Goal: Transaction & Acquisition: Book appointment/travel/reservation

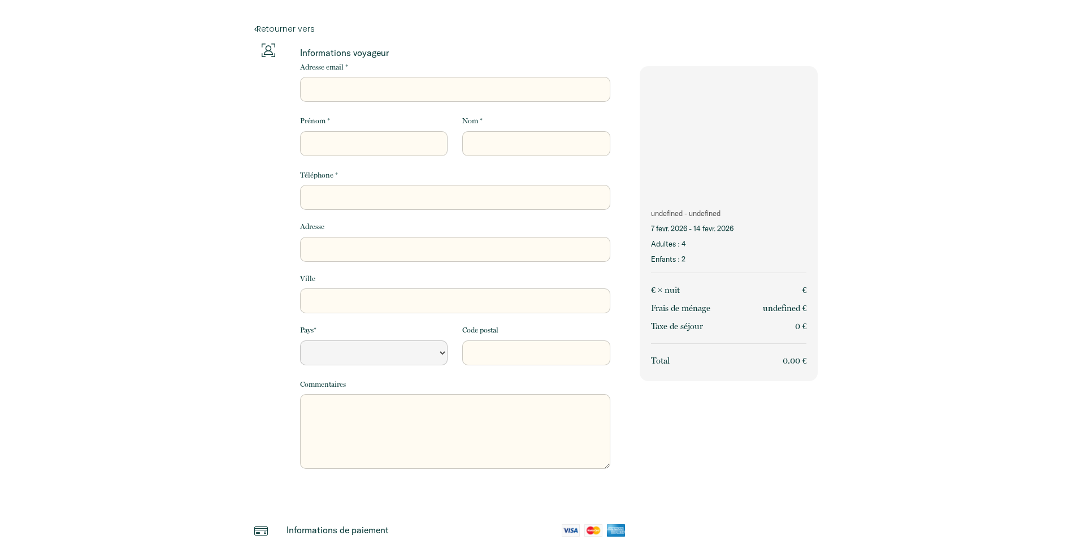
select select "Default select example"
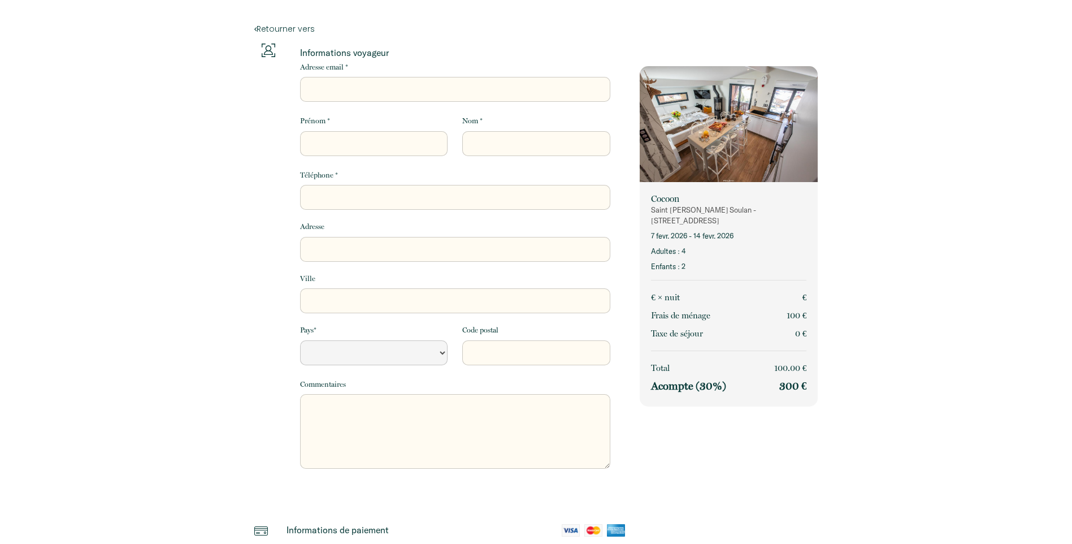
select select "Default select example"
click at [739, 115] on img at bounding box center [729, 125] width 178 height 119
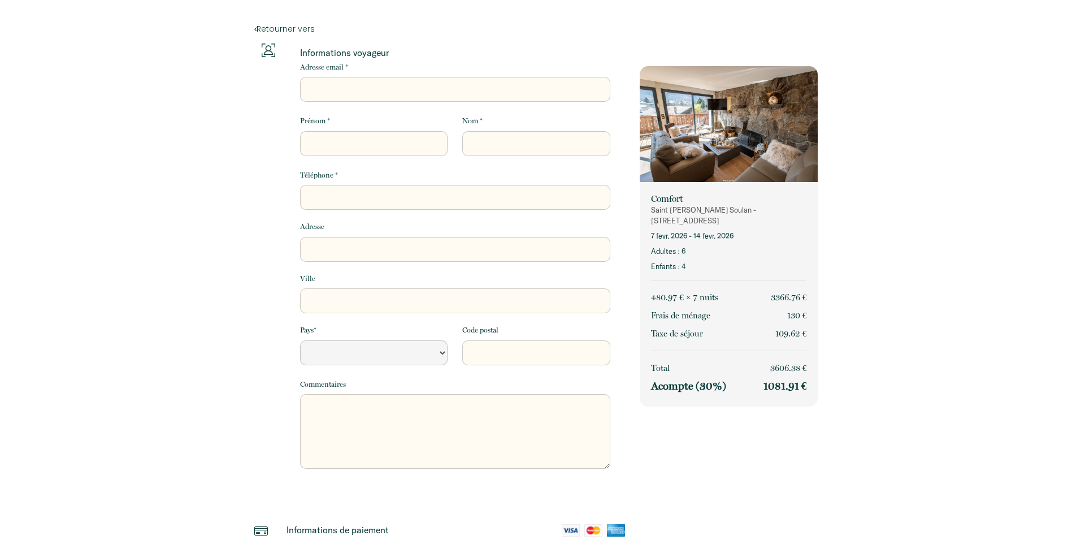
select select "Default select example"
